Goal: Task Accomplishment & Management: Use online tool/utility

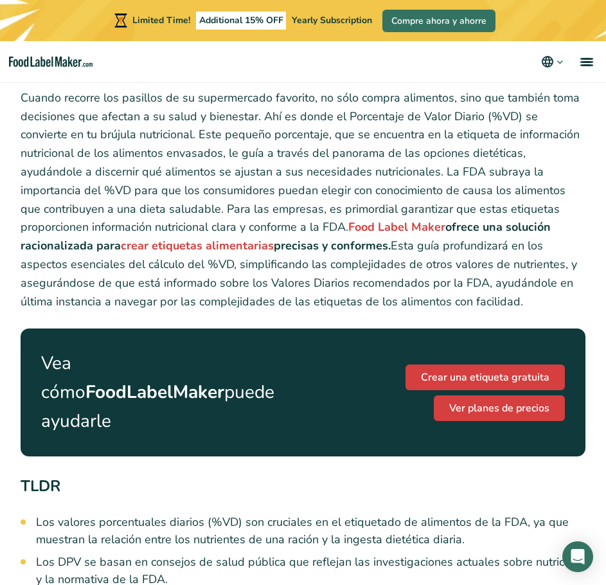
scroll to position [367, 0]
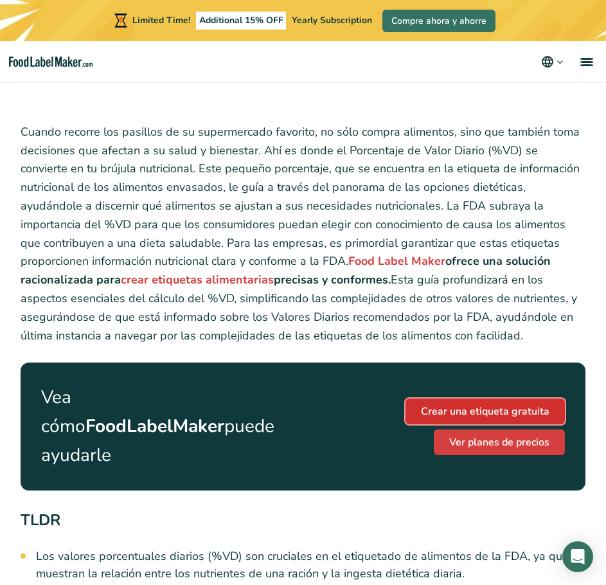
click at [513, 399] on link "Crear una etiqueta gratuita" at bounding box center [485, 412] width 159 height 26
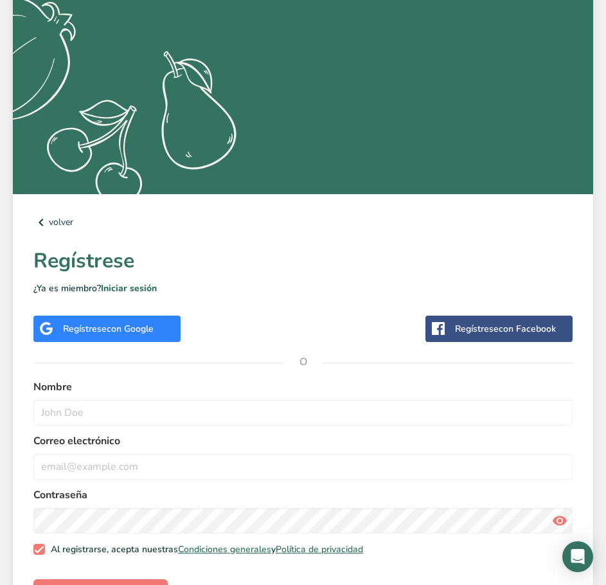
scroll to position [210, 0]
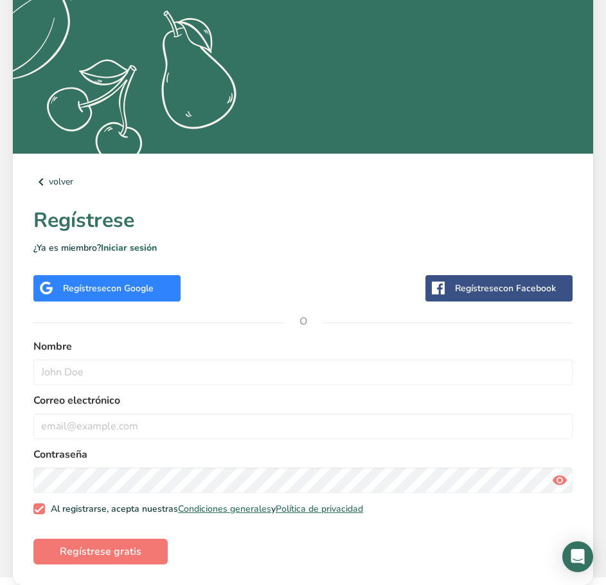
click at [122, 290] on span "con Google" at bounding box center [130, 288] width 47 height 12
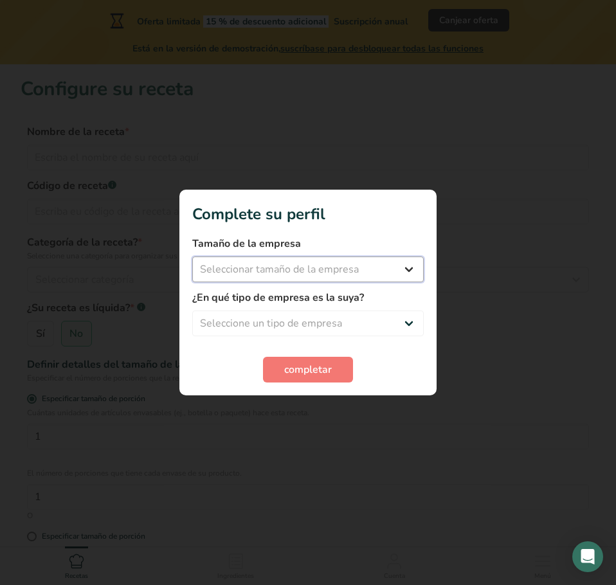
click at [289, 269] on select "Seleccionar tamaño de la empresa Menos de 10 empleados De 10 a 50 empleados De …" at bounding box center [307, 270] width 231 height 26
select select "1"
click at [192, 257] on select "Seleccionar tamaño de la empresa Menos de 10 empleados De 10 a 50 empleados De …" at bounding box center [307, 270] width 231 height 26
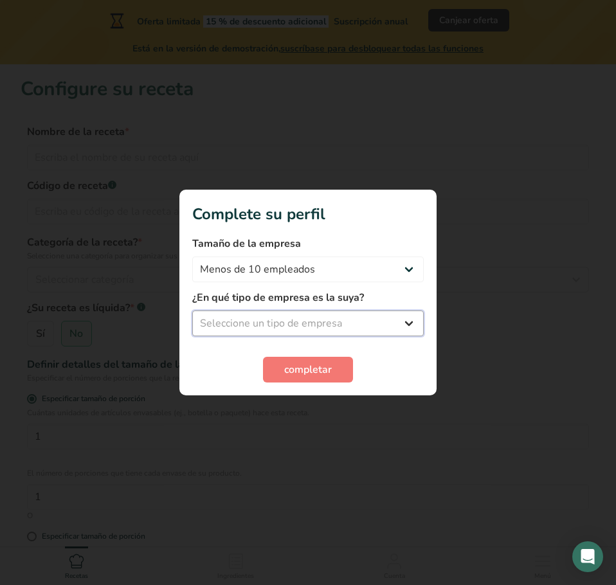
click at [328, 316] on select "Seleccione un tipo de empresa Fabricante de alimentos envasados Restaurante y c…" at bounding box center [307, 324] width 231 height 26
select select "5"
click at [192, 311] on select "Seleccione un tipo de empresa Fabricante de alimentos envasados Restaurante y c…" at bounding box center [307, 324] width 231 height 26
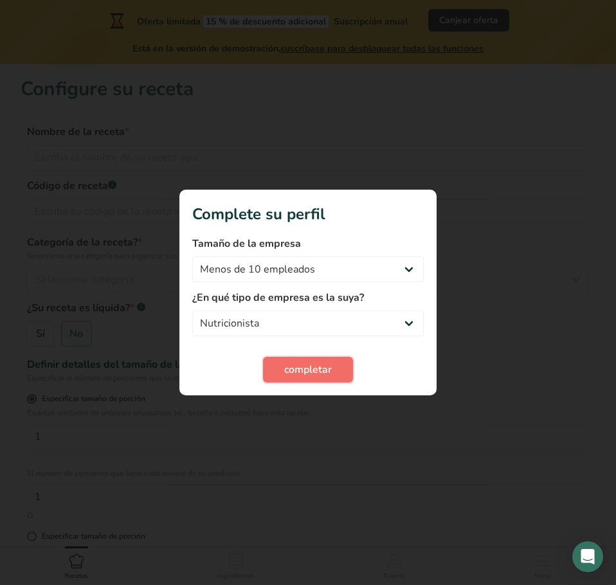
click at [317, 374] on span "completar" at bounding box center [308, 369] width 48 height 15
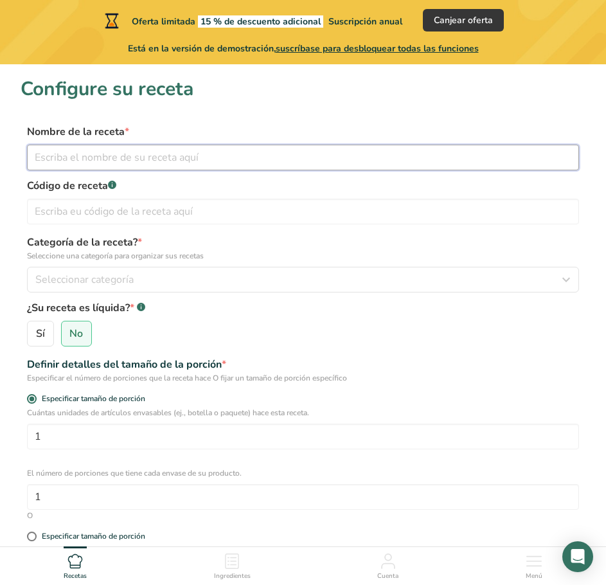
click at [165, 158] on input "text" at bounding box center [303, 158] width 552 height 26
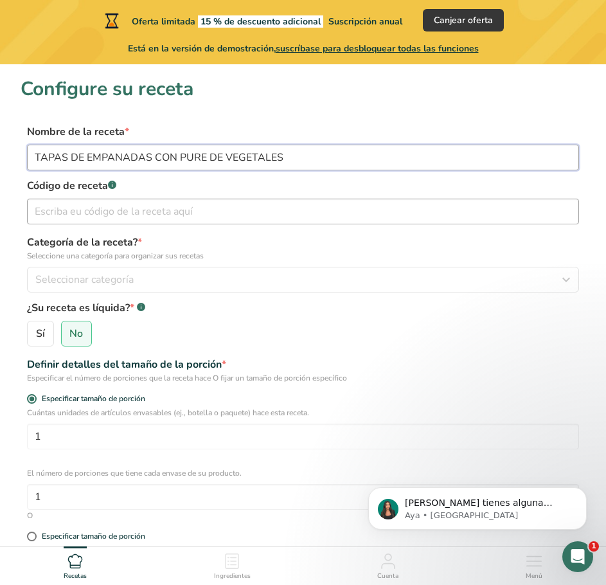
type input "TAPAS DE EMPANADAS CON PURE DE VEGETALES"
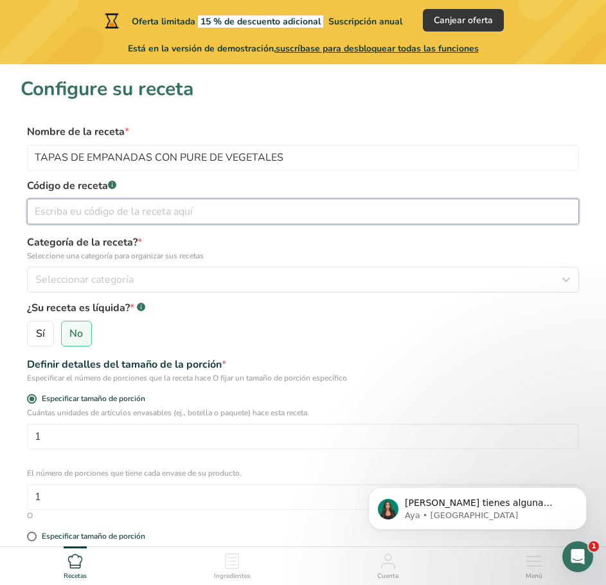
click at [158, 212] on input "text" at bounding box center [303, 212] width 552 height 26
type input "1"
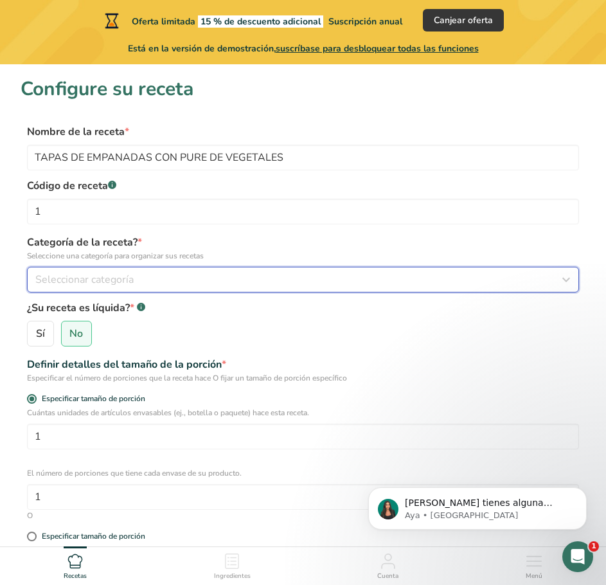
click at [149, 285] on div "Seleccionar categoría" at bounding box center [299, 279] width 528 height 15
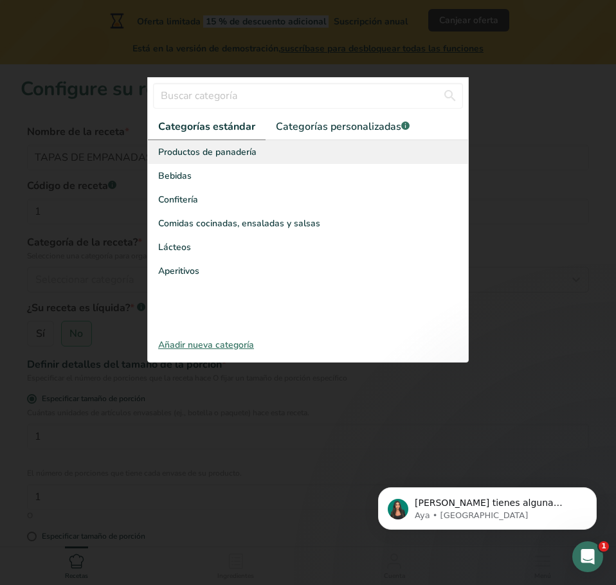
click at [186, 150] on span "Productos de panadería" at bounding box center [207, 152] width 98 height 14
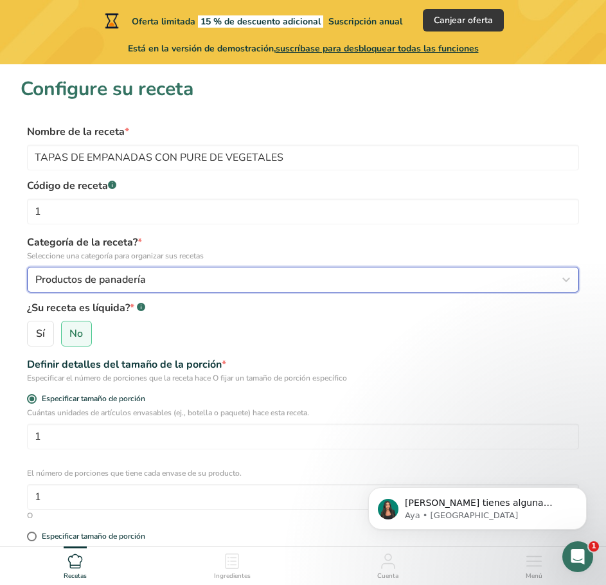
click at [116, 270] on button "Productos de panadería" at bounding box center [303, 280] width 552 height 26
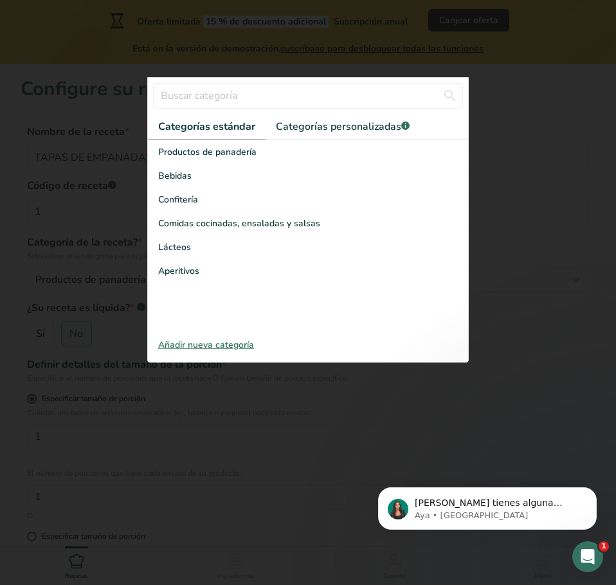
click at [114, 271] on div at bounding box center [308, 292] width 616 height 585
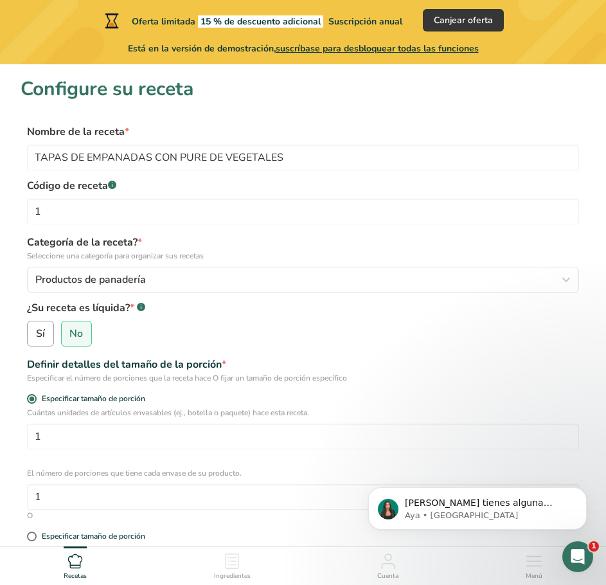
click at [36, 338] on span "Sí" at bounding box center [40, 333] width 9 height 13
click at [35, 338] on input "Sí" at bounding box center [32, 334] width 8 height 8
radio input "true"
radio input "false"
select select "22"
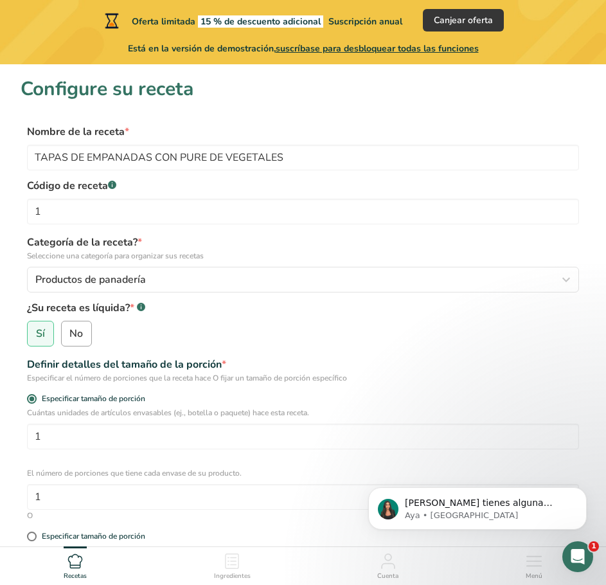
click at [73, 334] on span "No" at bounding box center [76, 333] width 14 height 13
click at [70, 334] on input "No" at bounding box center [66, 334] width 8 height 8
radio input "true"
radio input "false"
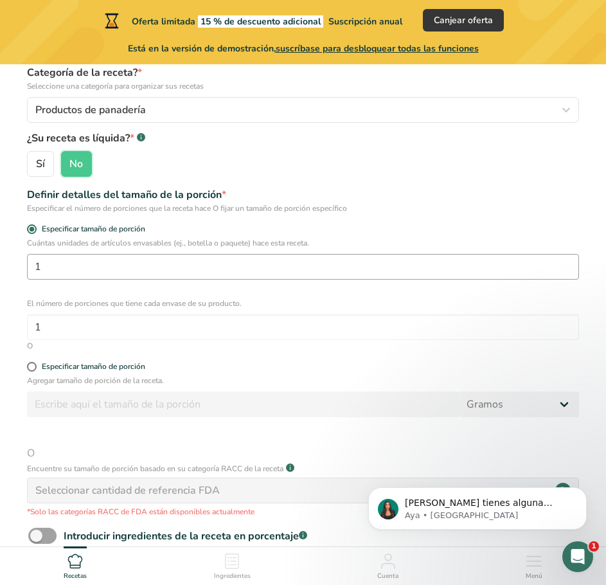
scroll to position [193, 0]
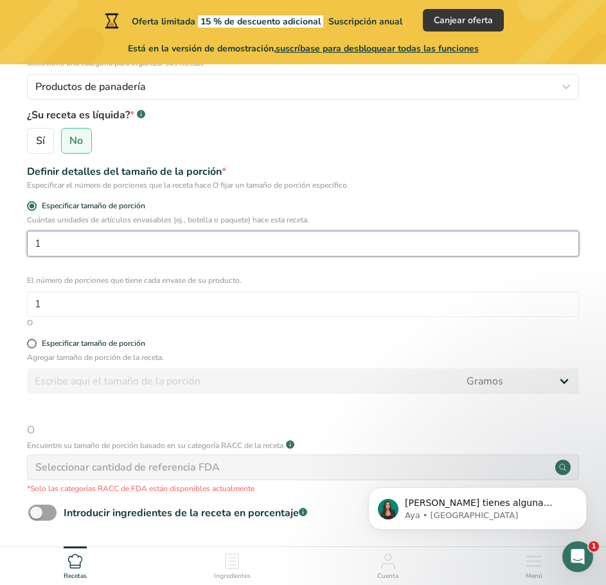
click at [90, 243] on input "1" at bounding box center [303, 244] width 552 height 26
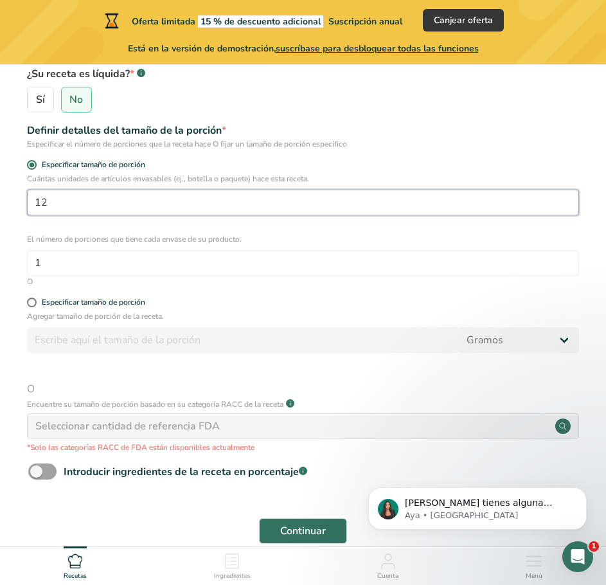
scroll to position [257, 0]
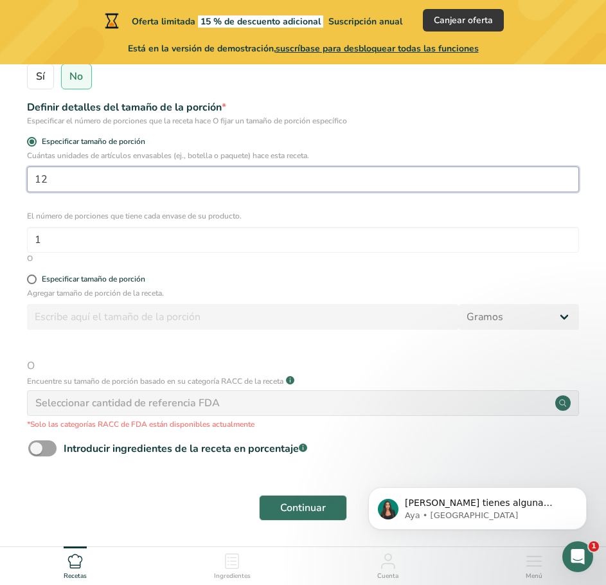
type input "1"
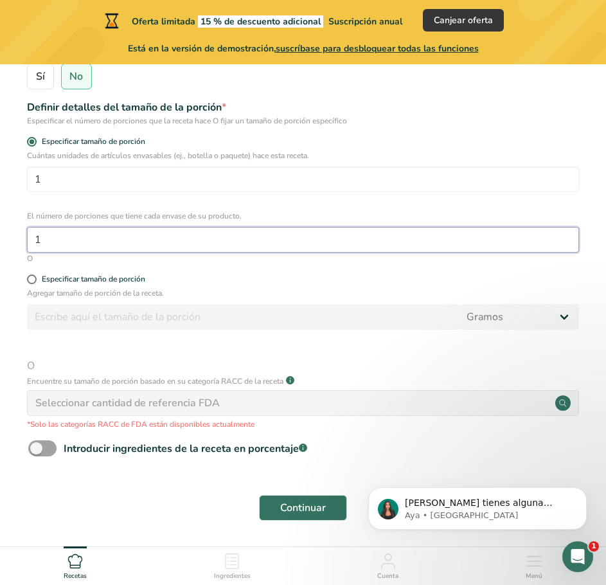
click at [143, 229] on input "1" at bounding box center [303, 240] width 552 height 26
type input "12"
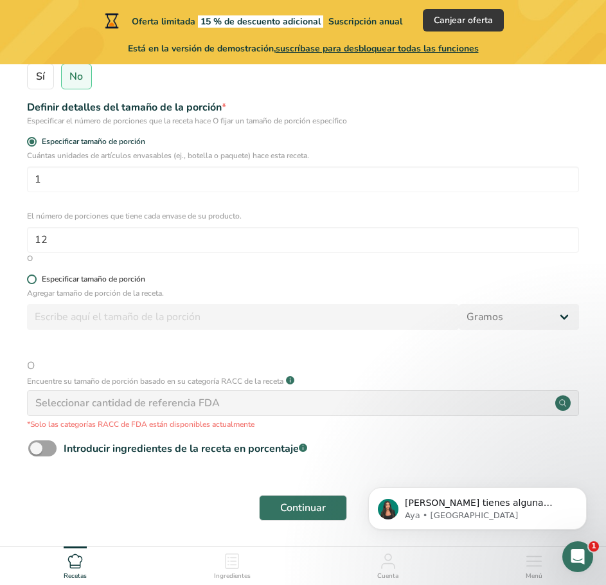
click at [31, 280] on span at bounding box center [32, 280] width 10 height 10
click at [31, 280] on input "Especificar tamaño de porción" at bounding box center [31, 279] width 8 height 8
radio input "true"
radio input "false"
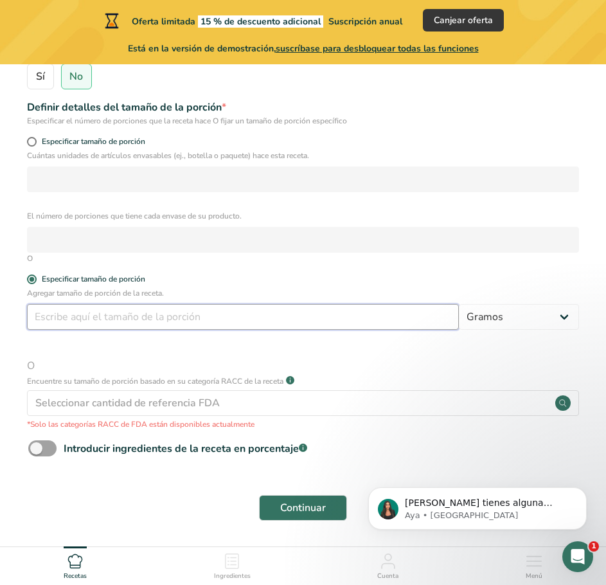
click at [75, 310] on input "number" at bounding box center [243, 317] width 432 height 26
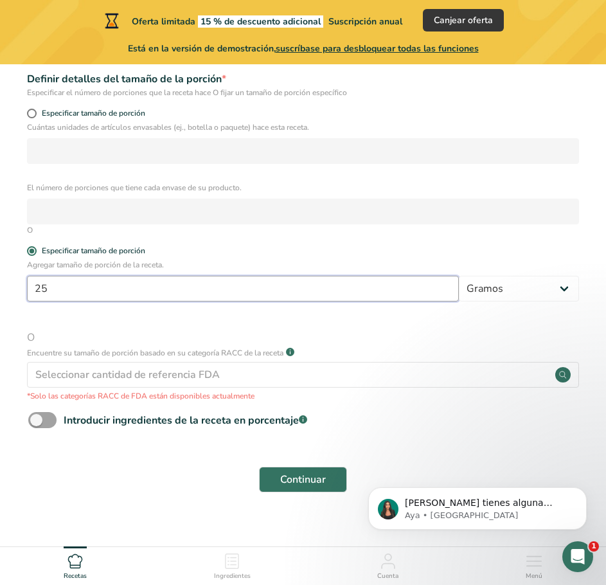
scroll to position [301, 0]
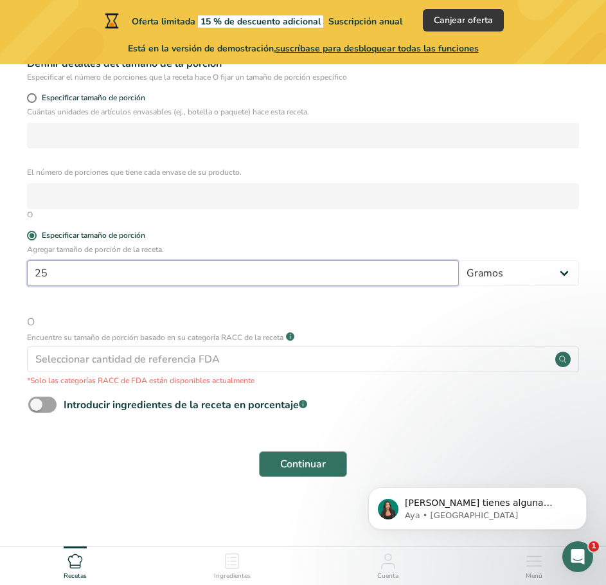
type input "25"
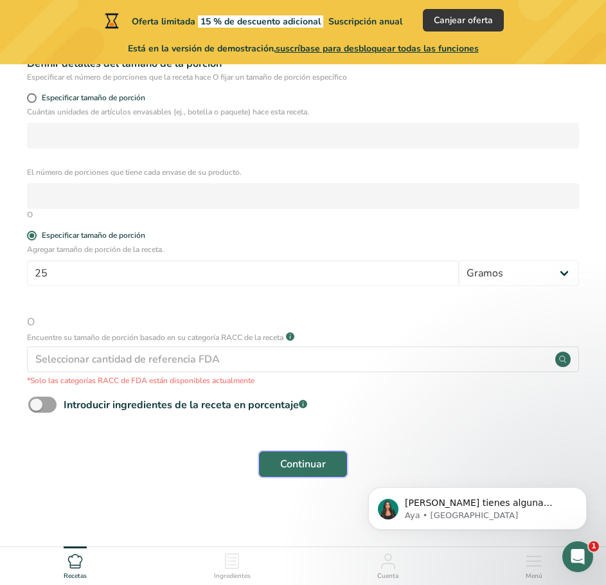
click at [335, 467] on button "Continuar" at bounding box center [303, 464] width 88 height 26
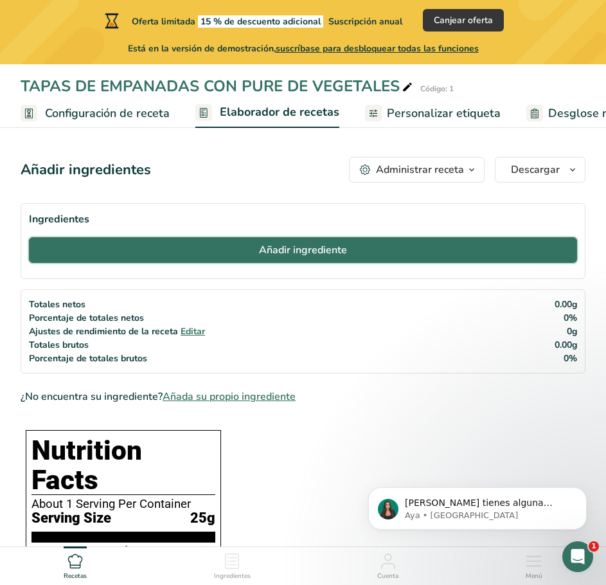
click at [317, 257] on span "Añadir ingrediente" at bounding box center [303, 249] width 88 height 15
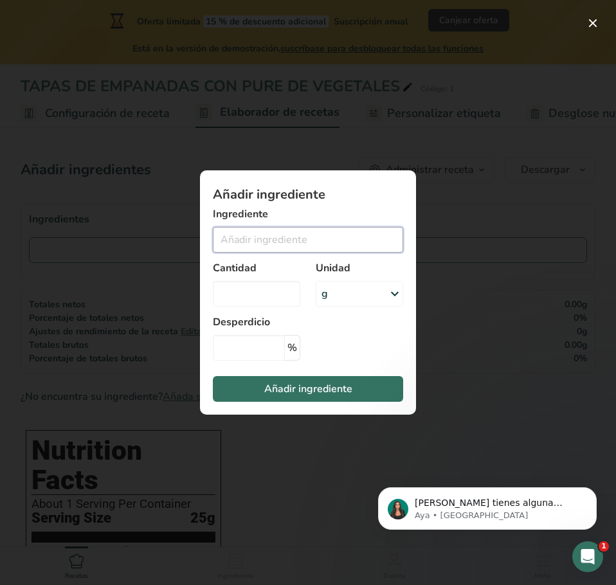
click at [302, 239] on input "Add ingredient modal" at bounding box center [308, 240] width 190 height 26
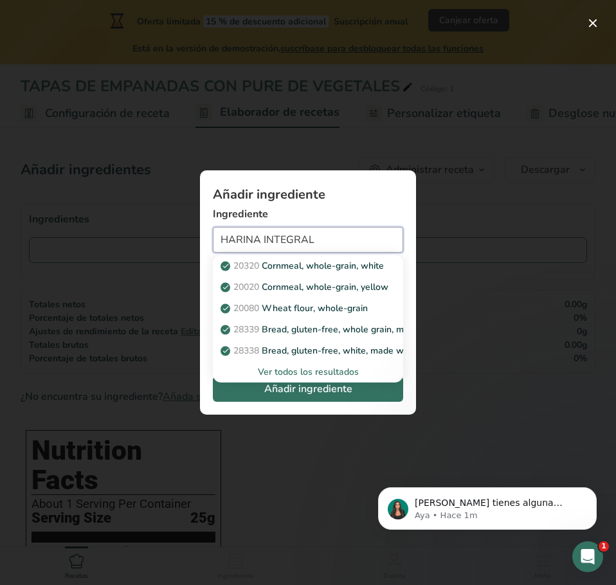
click at [259, 244] on input "HARINA INTEGRAL" at bounding box center [308, 240] width 190 height 26
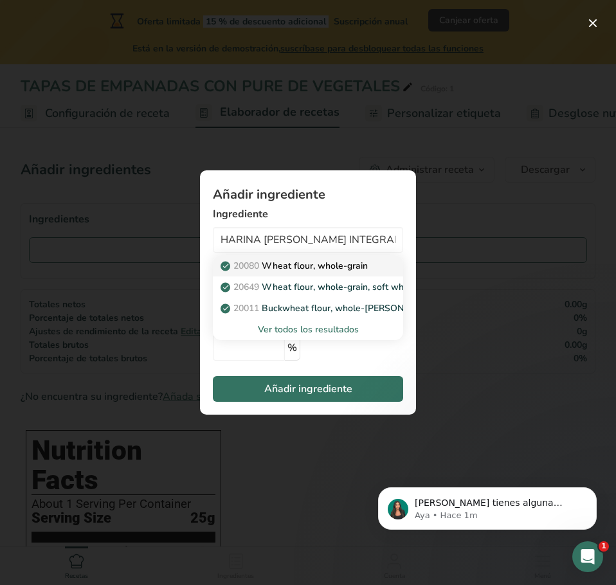
click at [355, 267] on p "20080 Wheat flour, whole-grain" at bounding box center [295, 266] width 145 height 14
type input "Wheat flour, whole-grain"
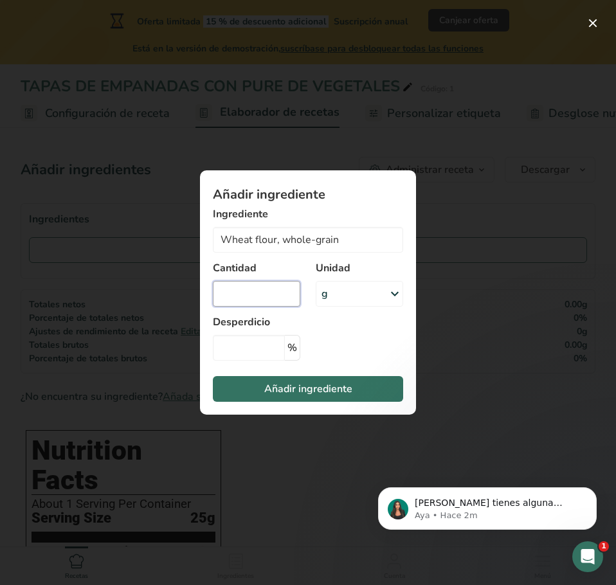
click at [282, 294] on input "Add ingredient modal" at bounding box center [256, 294] width 87 height 26
type input "160"
click at [257, 352] on input "Add ingredient modal" at bounding box center [249, 348] width 72 height 26
click at [323, 349] on section "Añadir ingrediente Ingrediente Wheat flour, whole-grain 20080 Wheat flour, whol…" at bounding box center [308, 292] width 216 height 244
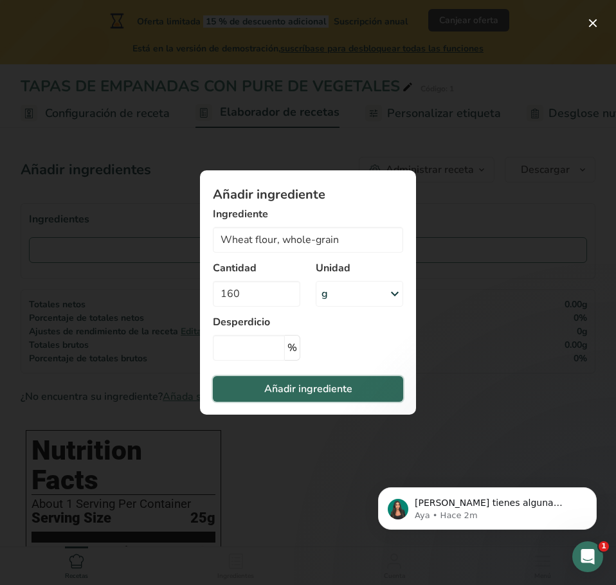
click at [322, 383] on span "Añadir ingrediente" at bounding box center [308, 388] width 88 height 15
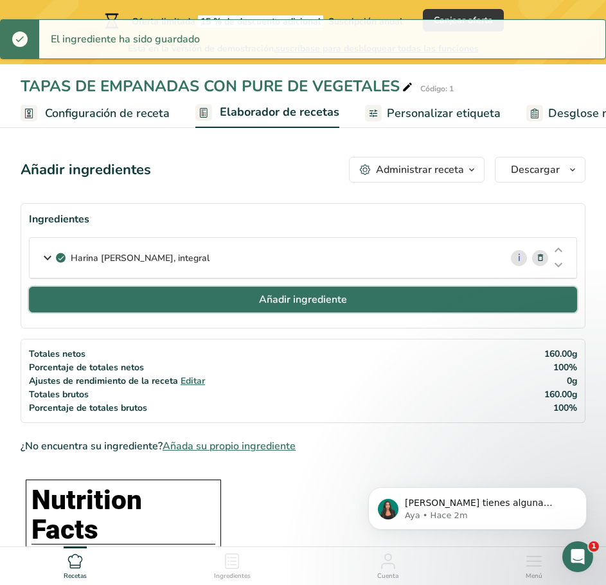
click at [391, 305] on button "Añadir ingrediente" at bounding box center [303, 300] width 548 height 26
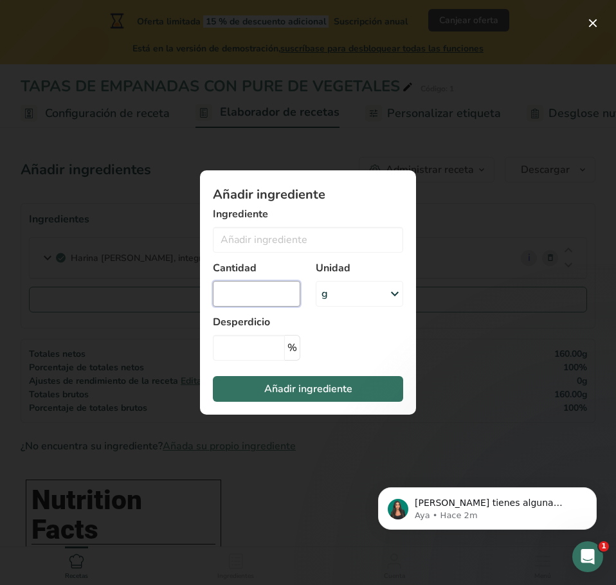
click at [256, 296] on input "Add ingredient modal" at bounding box center [256, 294] width 87 height 26
click at [272, 246] on input "Add ingredient modal" at bounding box center [308, 240] width 190 height 26
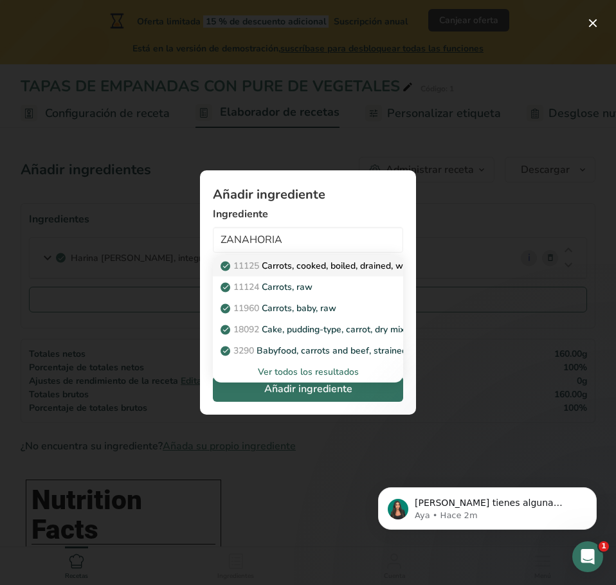
click at [303, 267] on p "11125 Carrots, cooked, boiled, drained, without salt" at bounding box center [334, 266] width 222 height 14
type input "Carrots, cooked, boiled, drained, without salt"
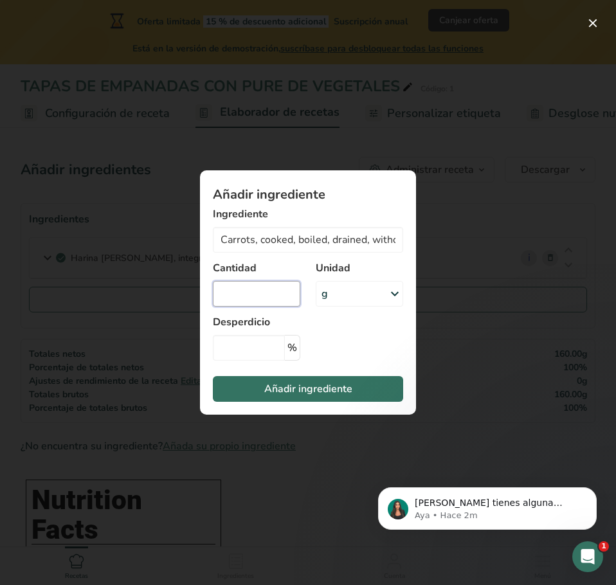
click at [255, 285] on input "Add ingredient modal" at bounding box center [256, 294] width 87 height 26
type input "80"
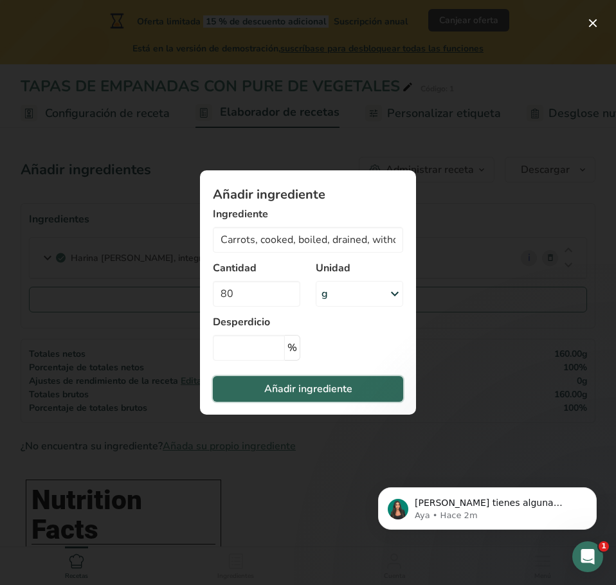
click at [320, 384] on span "Añadir ingrediente" at bounding box center [308, 388] width 88 height 15
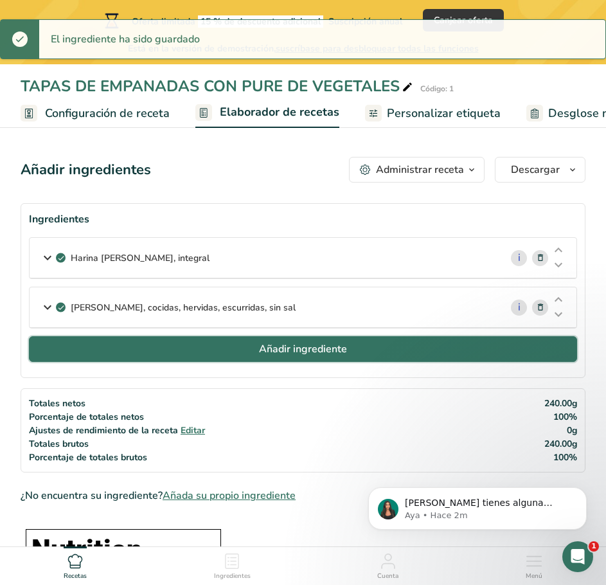
click at [359, 345] on button "Añadir ingrediente" at bounding box center [303, 349] width 548 height 26
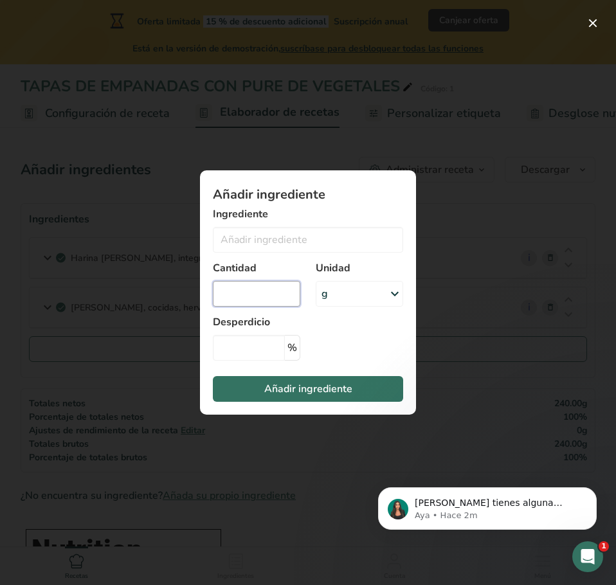
click at [288, 291] on input "Add ingredient modal" at bounding box center [256, 294] width 87 height 26
click at [300, 243] on input "Add ingredient modal" at bounding box center [308, 240] width 190 height 26
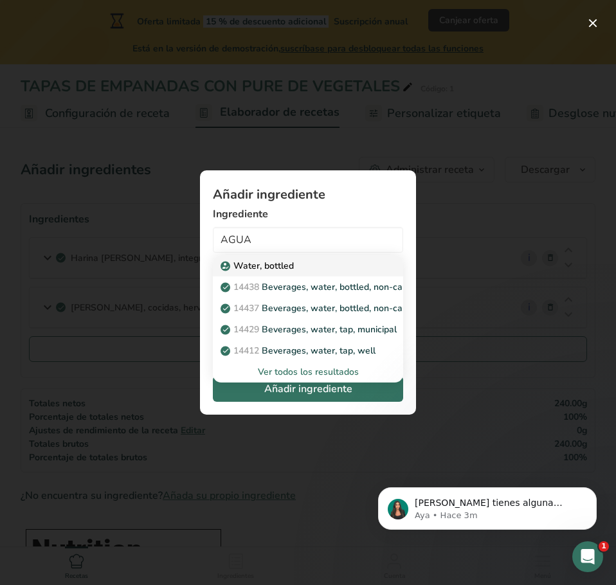
click at [308, 266] on div "Water, bottled" at bounding box center [297, 266] width 149 height 14
type input "Water, bottled"
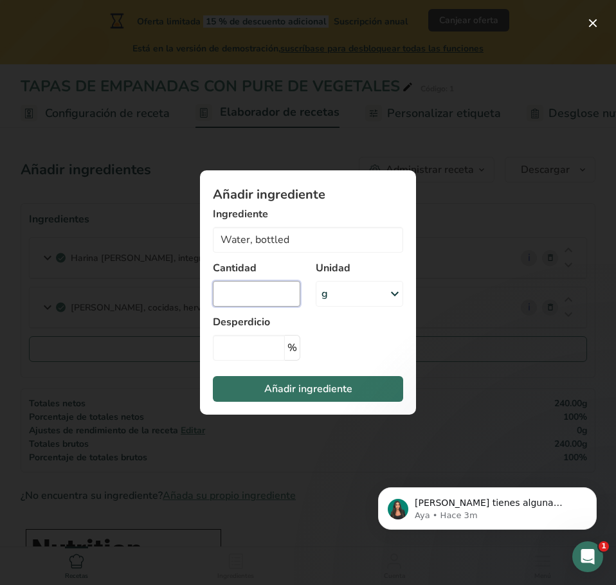
click at [273, 292] on input "Add ingredient modal" at bounding box center [256, 294] width 87 height 26
type input "40"
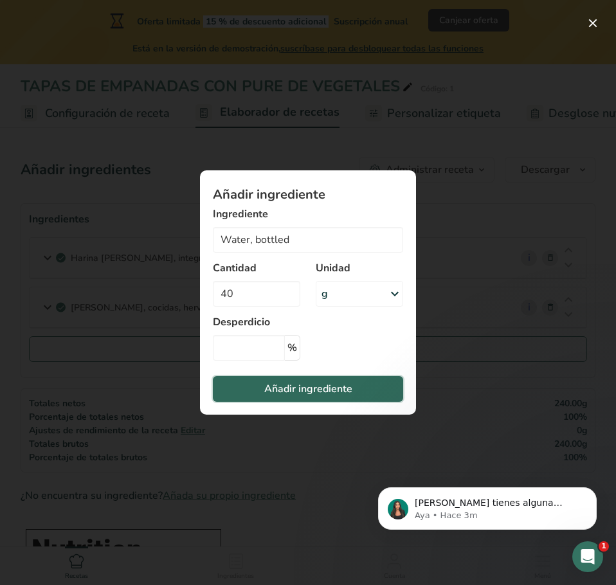
click at [302, 376] on button "Añadir ingrediente" at bounding box center [308, 389] width 190 height 26
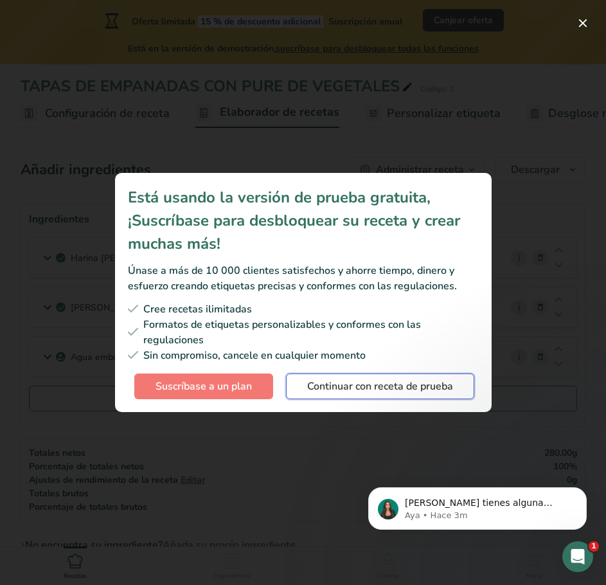
click at [358, 387] on span "Continuar con receta de prueba" at bounding box center [380, 386] width 146 height 15
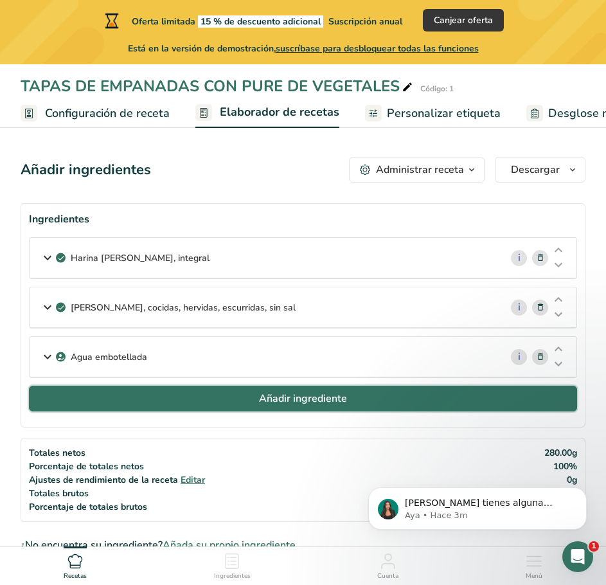
click at [312, 391] on span "Añadir ingrediente" at bounding box center [303, 398] width 88 height 15
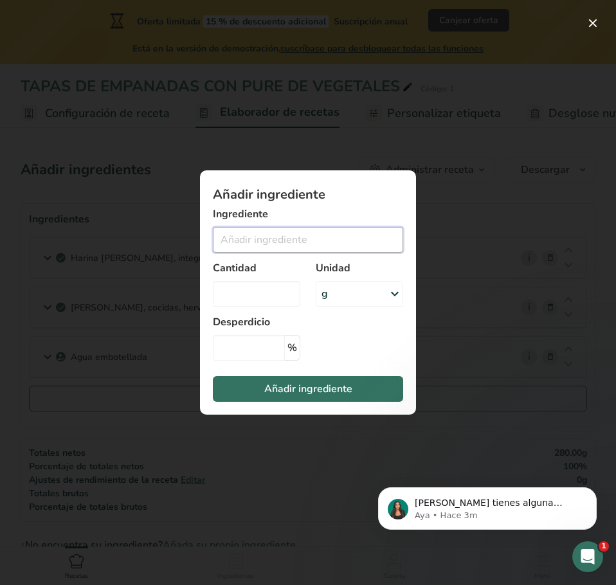
click at [298, 242] on input "Add ingredient modal" at bounding box center [308, 240] width 190 height 26
click at [265, 235] on input "Add ingredient modal" at bounding box center [308, 240] width 190 height 26
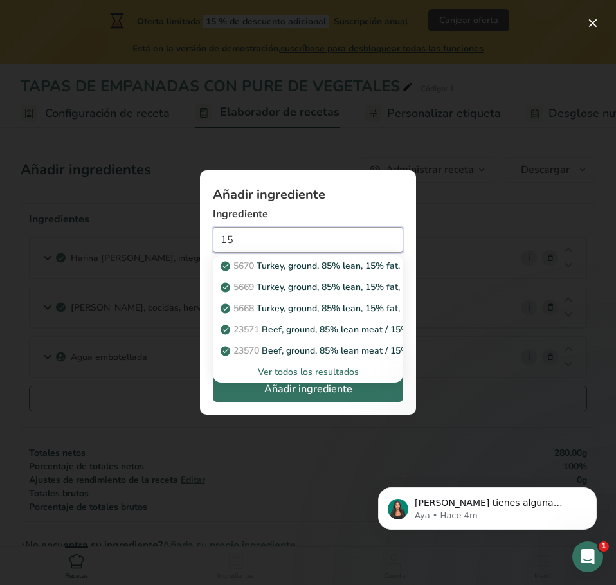
type input "1"
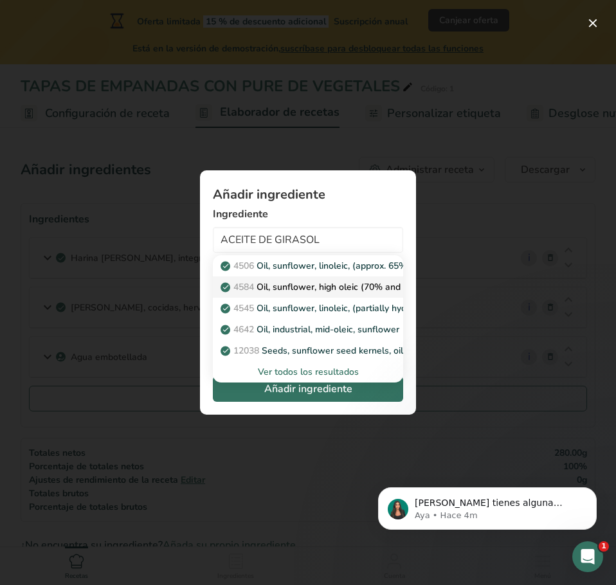
click at [353, 284] on p "4584 Oil, sunflower, high oleic (70% and over)" at bounding box center [323, 287] width 201 height 14
type input "Oil, sunflower, high oleic (70% and over)"
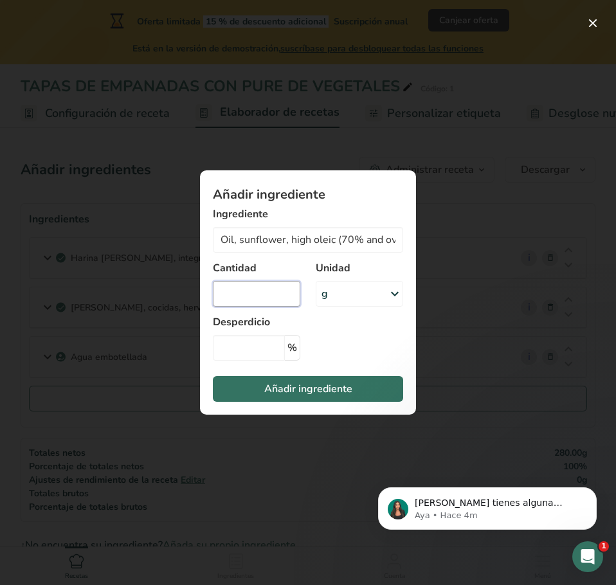
click at [272, 294] on input "Add ingredient modal" at bounding box center [256, 294] width 87 height 26
type input "15"
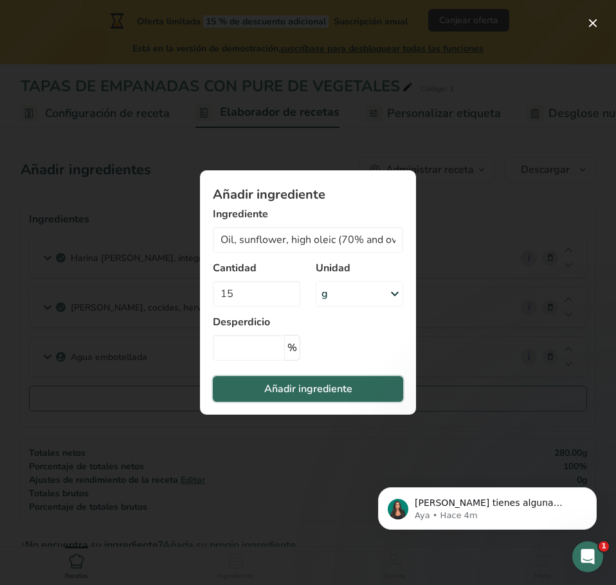
click at [296, 393] on span "Añadir ingrediente" at bounding box center [308, 388] width 88 height 15
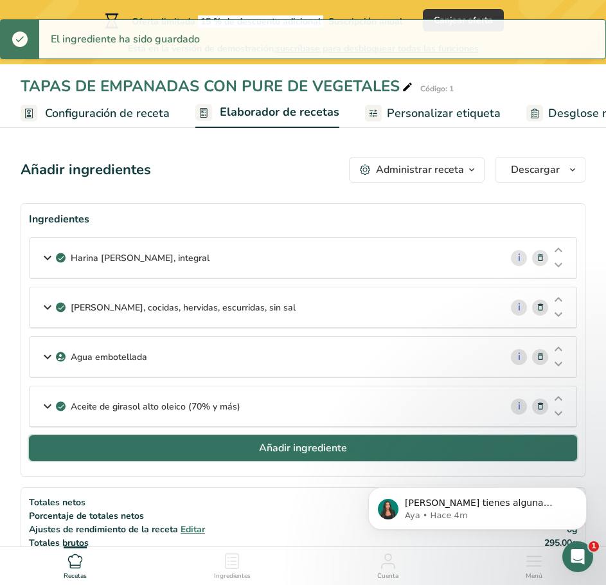
click at [339, 443] on span "Añadir ingrediente" at bounding box center [303, 447] width 88 height 15
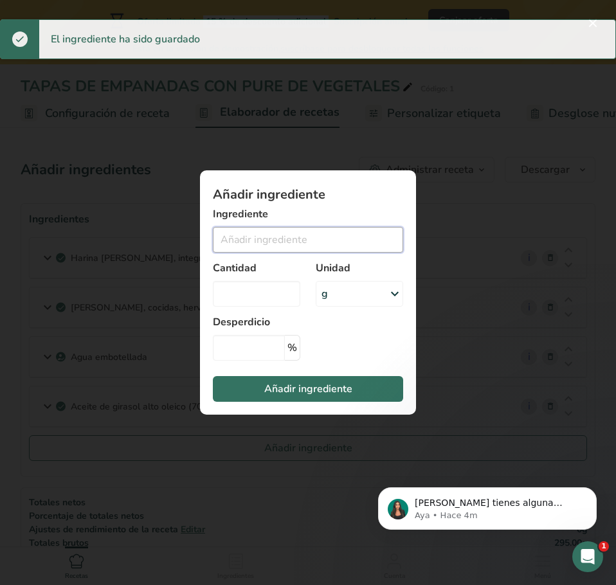
click at [271, 239] on input "Add ingredient modal" at bounding box center [308, 240] width 190 height 26
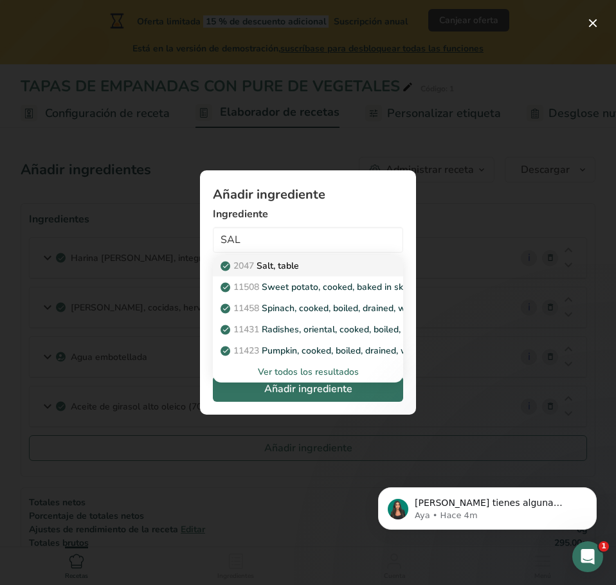
click at [314, 263] on div "2047 Salt, table" at bounding box center [297, 266] width 149 height 14
type input "Salt, table"
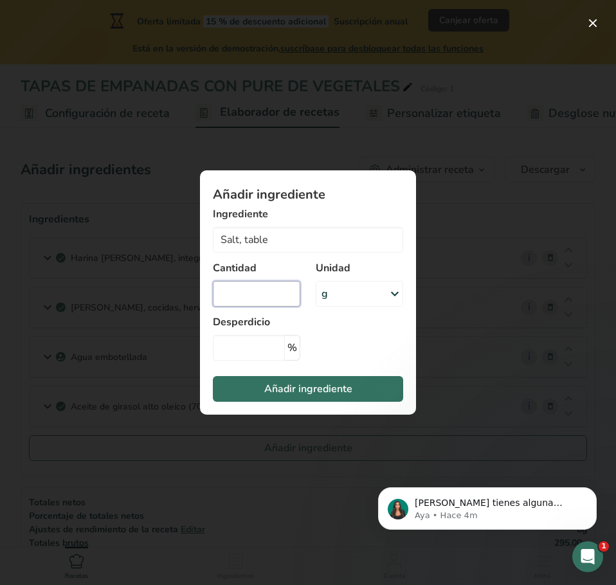
click at [253, 294] on input "Add ingredient modal" at bounding box center [256, 294] width 87 height 26
type input "5"
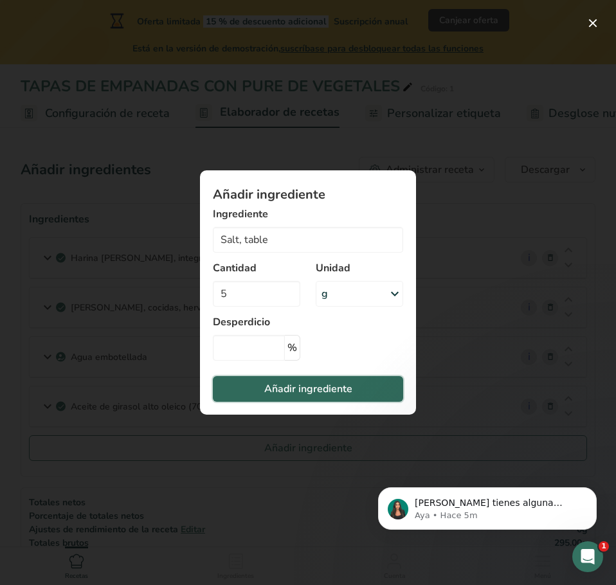
click at [347, 393] on span "Añadir ingrediente" at bounding box center [308, 388] width 88 height 15
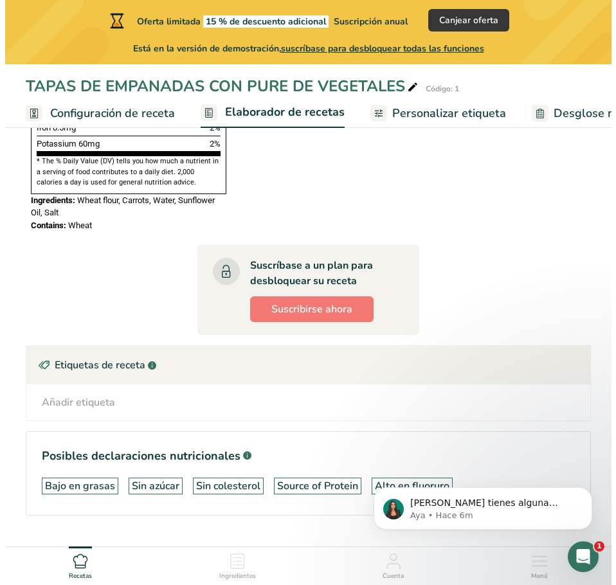
scroll to position [930, 0]
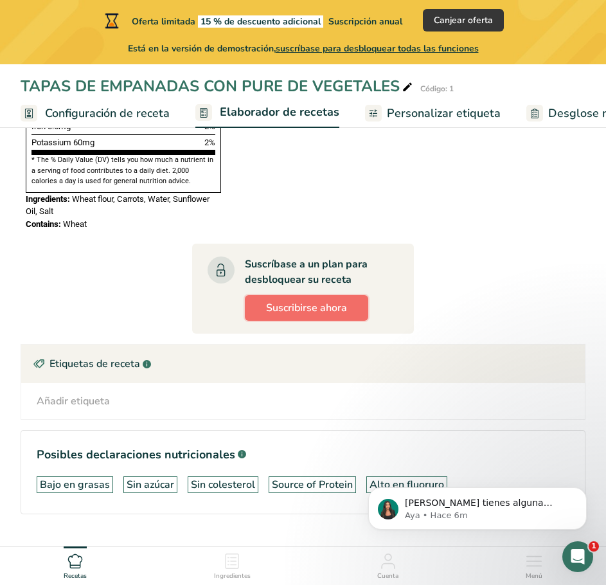
click at [330, 300] on span "Suscribirse ahora" at bounding box center [306, 307] width 81 height 15
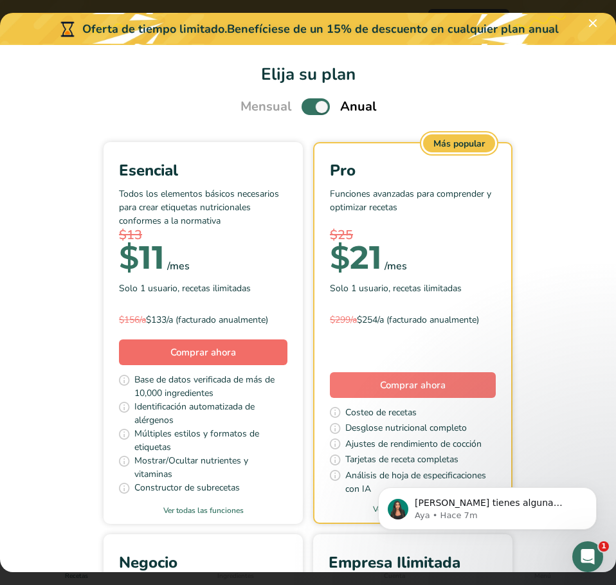
scroll to position [0, 0]
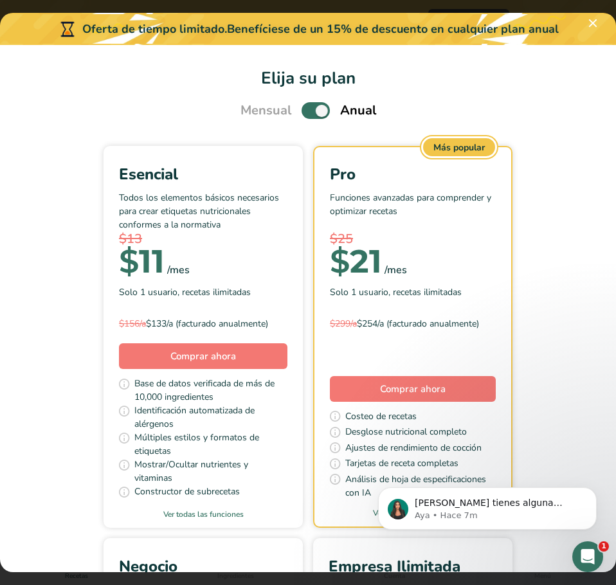
click at [305, 106] on span "Pick Your Pricing Plan Modal" at bounding box center [316, 110] width 28 height 16
click at [305, 107] on input "Pick Your Pricing Plan Modal" at bounding box center [306, 111] width 8 height 8
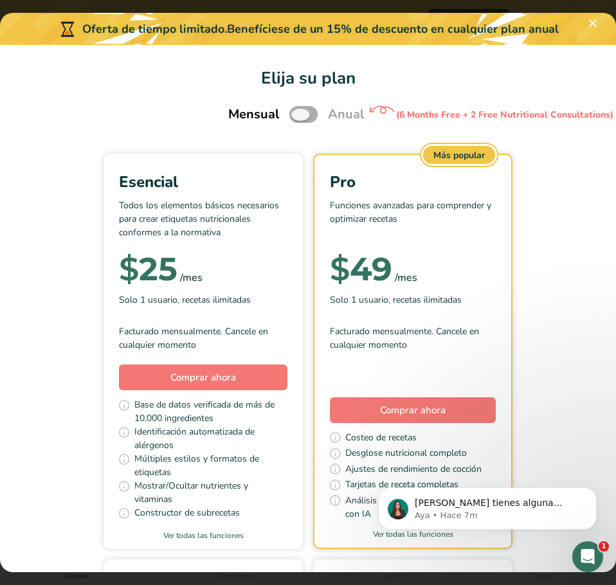
click at [303, 120] on span "Pick Your Pricing Plan Modal" at bounding box center [303, 114] width 28 height 16
click at [298, 119] on input "Pick Your Pricing Plan Modal" at bounding box center [293, 115] width 8 height 8
checkbox input "true"
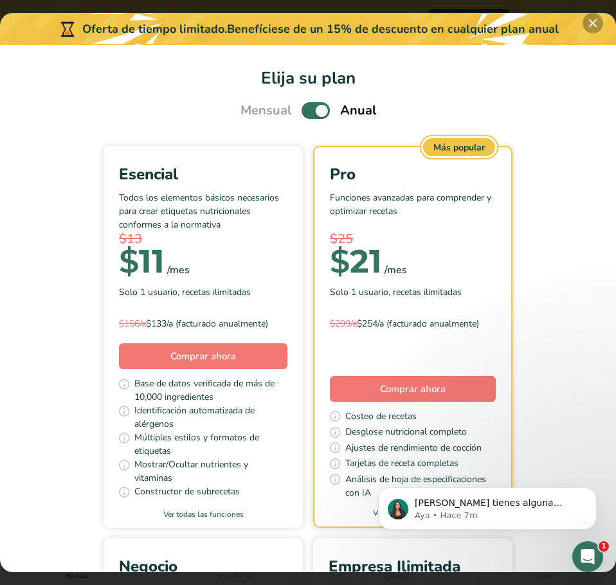
click at [600, 20] on button "Pick Your Pricing Plan Modal" at bounding box center [593, 23] width 21 height 21
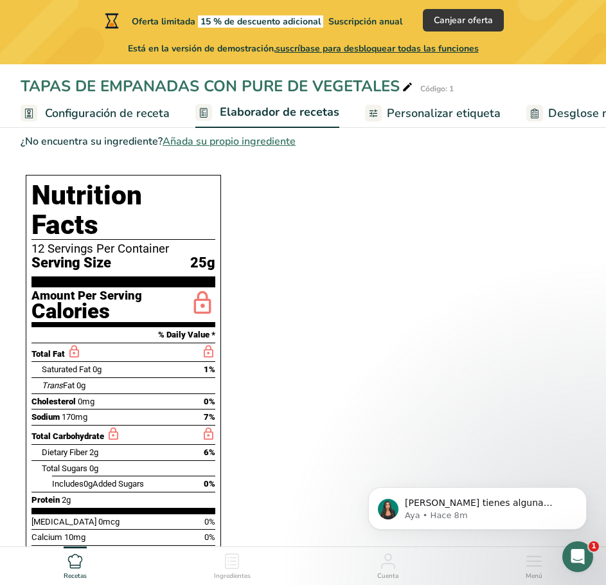
scroll to position [480, 0]
